Goal: Information Seeking & Learning: Learn about a topic

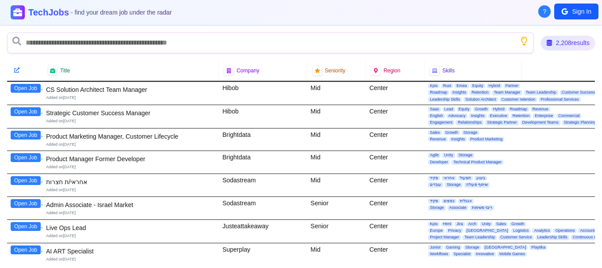
click at [440, 14] on div "TechJobs - find your dream job under the radar" at bounding box center [301, 12] width 580 height 14
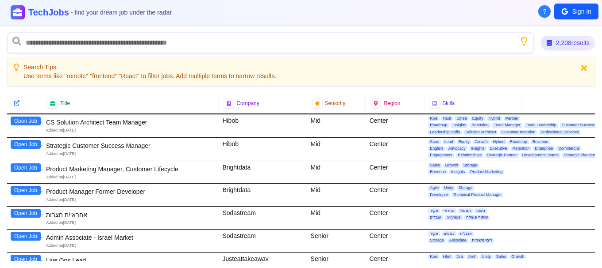
click at [584, 70] on icon at bounding box center [584, 68] width 10 height 10
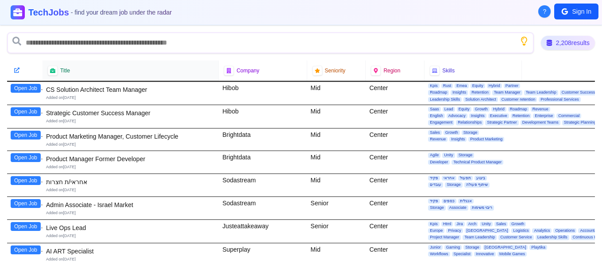
click at [215, 71] on div at bounding box center [217, 71] width 4 height 20
click at [201, 72] on div "Title" at bounding box center [130, 71] width 165 height 10
click at [76, 69] on div "Title" at bounding box center [130, 71] width 165 height 10
click at [56, 69] on div at bounding box center [52, 70] width 11 height 11
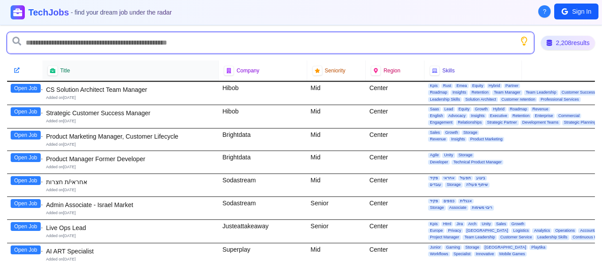
click at [76, 49] on input "text" at bounding box center [270, 42] width 526 height 21
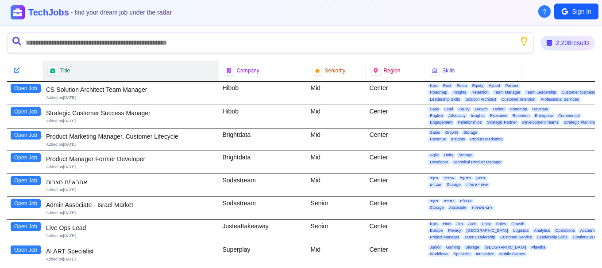
click at [73, 71] on div "Title" at bounding box center [130, 71] width 165 height 10
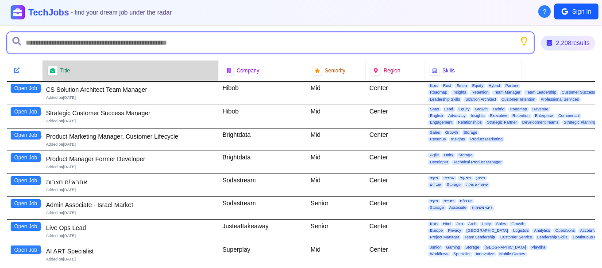
click at [81, 43] on input "text" at bounding box center [270, 42] width 526 height 21
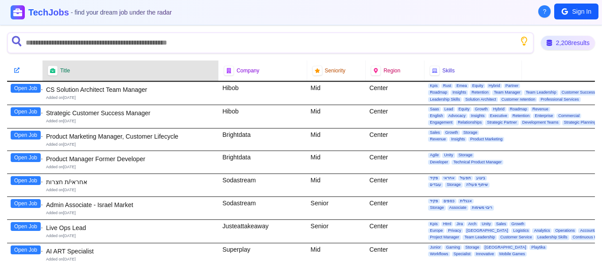
click at [80, 65] on div "Title" at bounding box center [130, 71] width 176 height 20
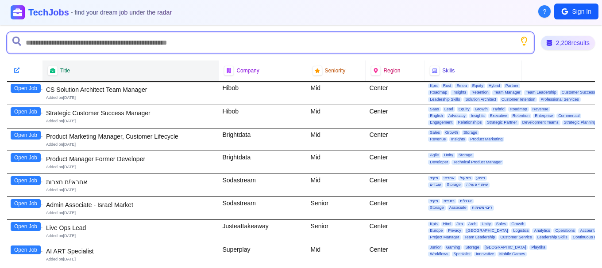
click at [82, 44] on input "text" at bounding box center [270, 42] width 526 height 21
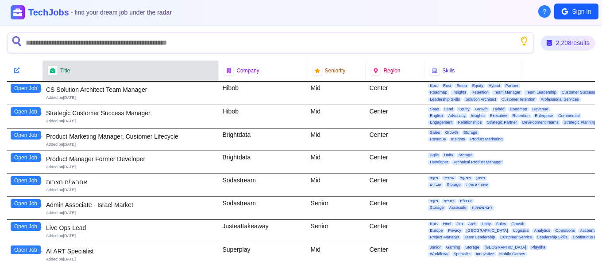
click at [84, 67] on div "Title" at bounding box center [130, 71] width 165 height 10
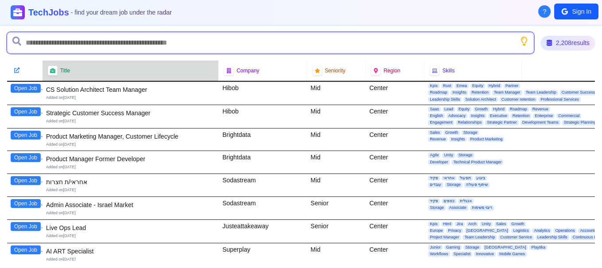
click at [85, 46] on input "text" at bounding box center [270, 42] width 526 height 21
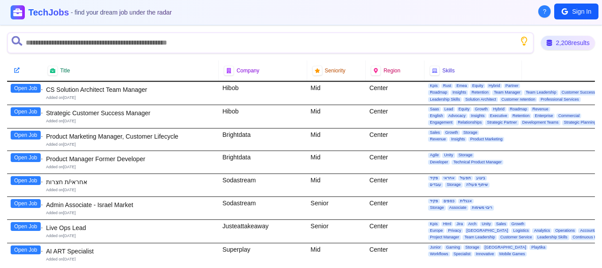
click at [96, 62] on div "Title" at bounding box center [130, 71] width 176 height 20
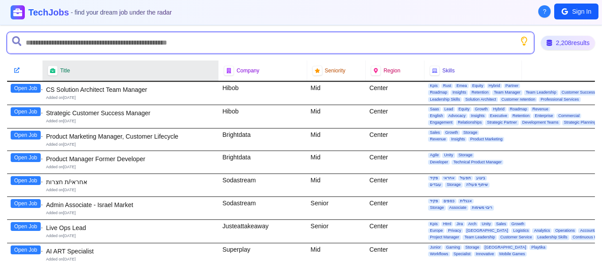
click at [103, 47] on input "text" at bounding box center [270, 42] width 526 height 21
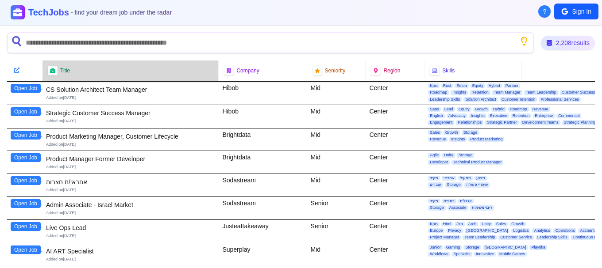
click at [106, 66] on div "Title" at bounding box center [130, 71] width 165 height 10
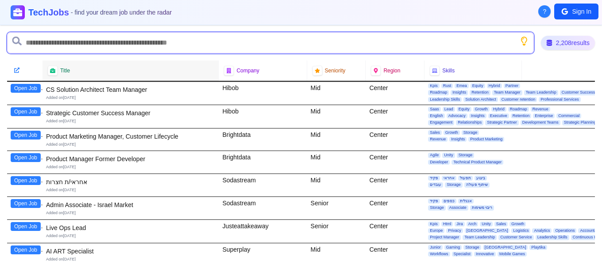
click at [106, 50] on input "text" at bounding box center [270, 42] width 526 height 21
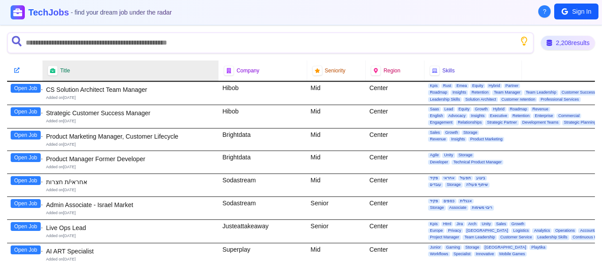
click at [129, 72] on div "Title" at bounding box center [130, 71] width 165 height 10
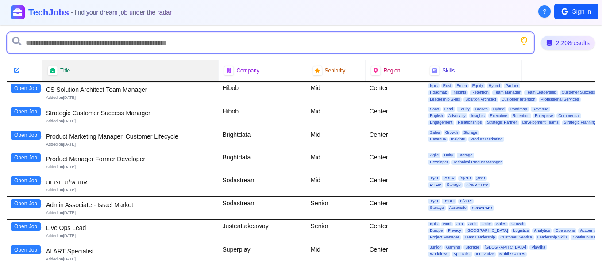
click at [131, 46] on input "text" at bounding box center [270, 42] width 526 height 21
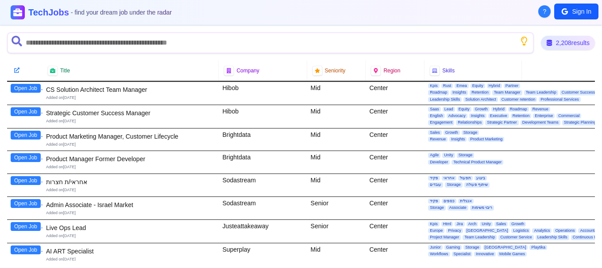
click at [137, 62] on div "Title" at bounding box center [130, 71] width 176 height 20
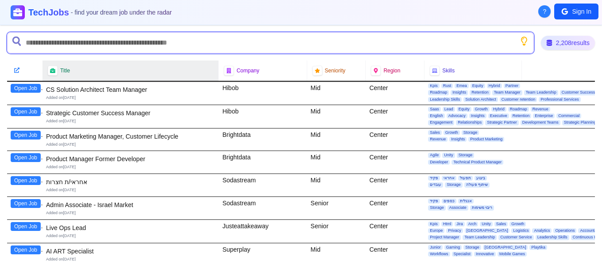
click at [132, 43] on input "text" at bounding box center [270, 42] width 526 height 21
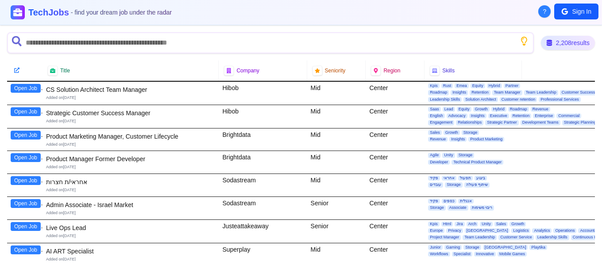
click at [136, 60] on div "2,208 results Title Company Seniority Region Skills Open Job CS Solution Archit…" at bounding box center [301, 146] width 602 height 243
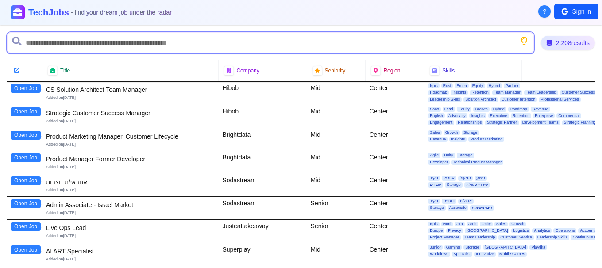
click at [130, 45] on input "text" at bounding box center [270, 42] width 526 height 21
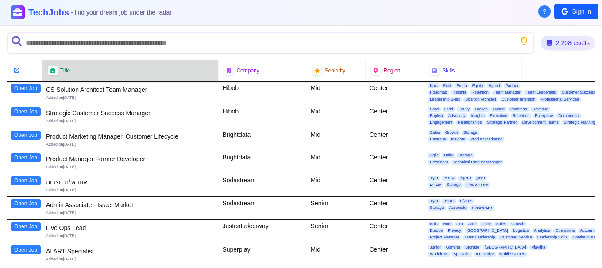
click at [136, 66] on div "Title" at bounding box center [130, 71] width 165 height 10
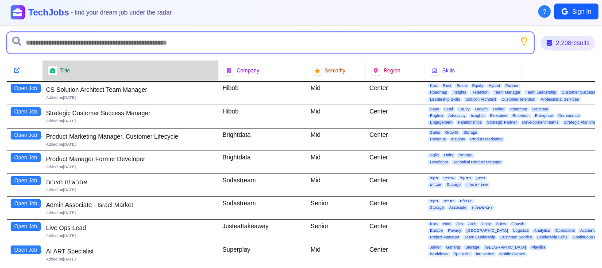
click at [131, 45] on input "text" at bounding box center [270, 42] width 526 height 21
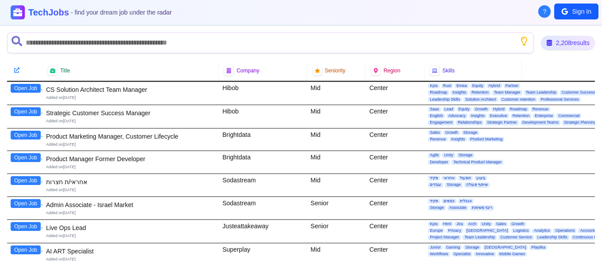
click at [131, 63] on div "Title" at bounding box center [130, 71] width 176 height 20
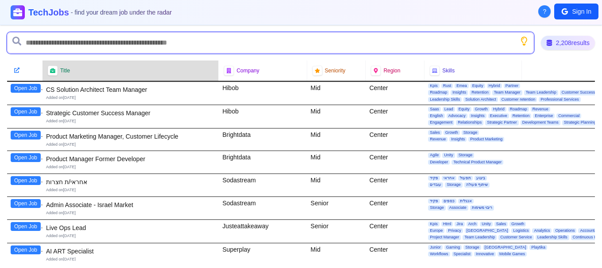
click at [128, 48] on input "text" at bounding box center [270, 42] width 526 height 21
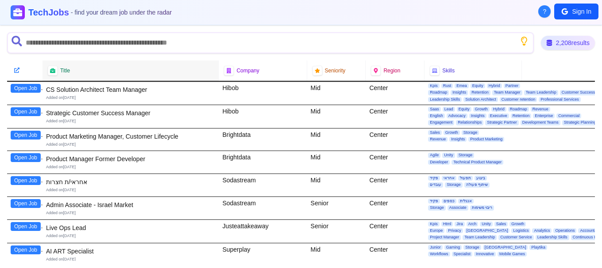
click at [126, 66] on div "Title" at bounding box center [130, 71] width 165 height 10
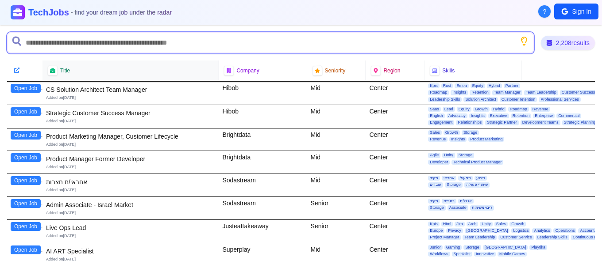
click at [126, 49] on input "text" at bounding box center [270, 42] width 526 height 21
click at [121, 42] on input "text" at bounding box center [270, 42] width 526 height 21
drag, startPoint x: 201, startPoint y: 43, endPoint x: 51, endPoint y: 43, distance: 150.4
click at [51, 43] on input "text" at bounding box center [270, 42] width 526 height 21
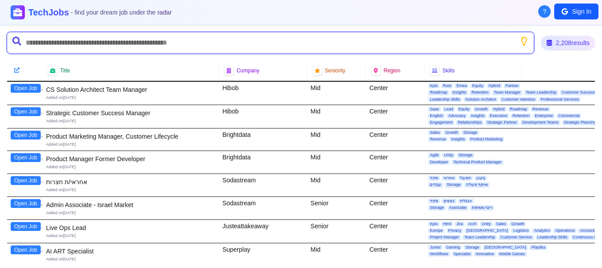
drag, startPoint x: 27, startPoint y: 41, endPoint x: 171, endPoint y: 41, distance: 144.2
click at [171, 41] on input "text" at bounding box center [270, 42] width 526 height 21
click at [151, 42] on input "text" at bounding box center [270, 42] width 526 height 21
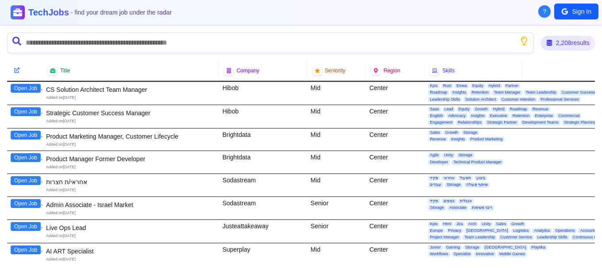
click at [71, 95] on div "CS Solution Architect Team Manager Added on [DATE]" at bounding box center [130, 93] width 169 height 19
click at [73, 98] on div "Added on [DATE]" at bounding box center [130, 98] width 169 height 6
click at [78, 97] on div "Added on [DATE]" at bounding box center [130, 98] width 169 height 6
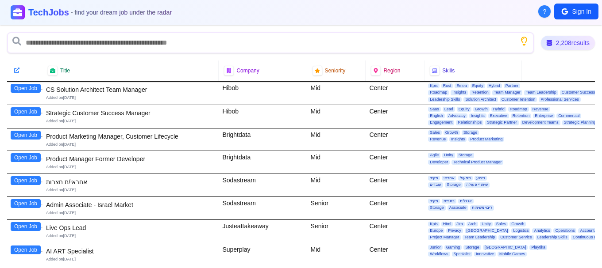
click at [78, 97] on div "Added on [DATE]" at bounding box center [130, 98] width 169 height 6
click at [66, 97] on div "Added on [DATE]" at bounding box center [130, 98] width 169 height 6
